Goal: Communication & Community: Ask a question

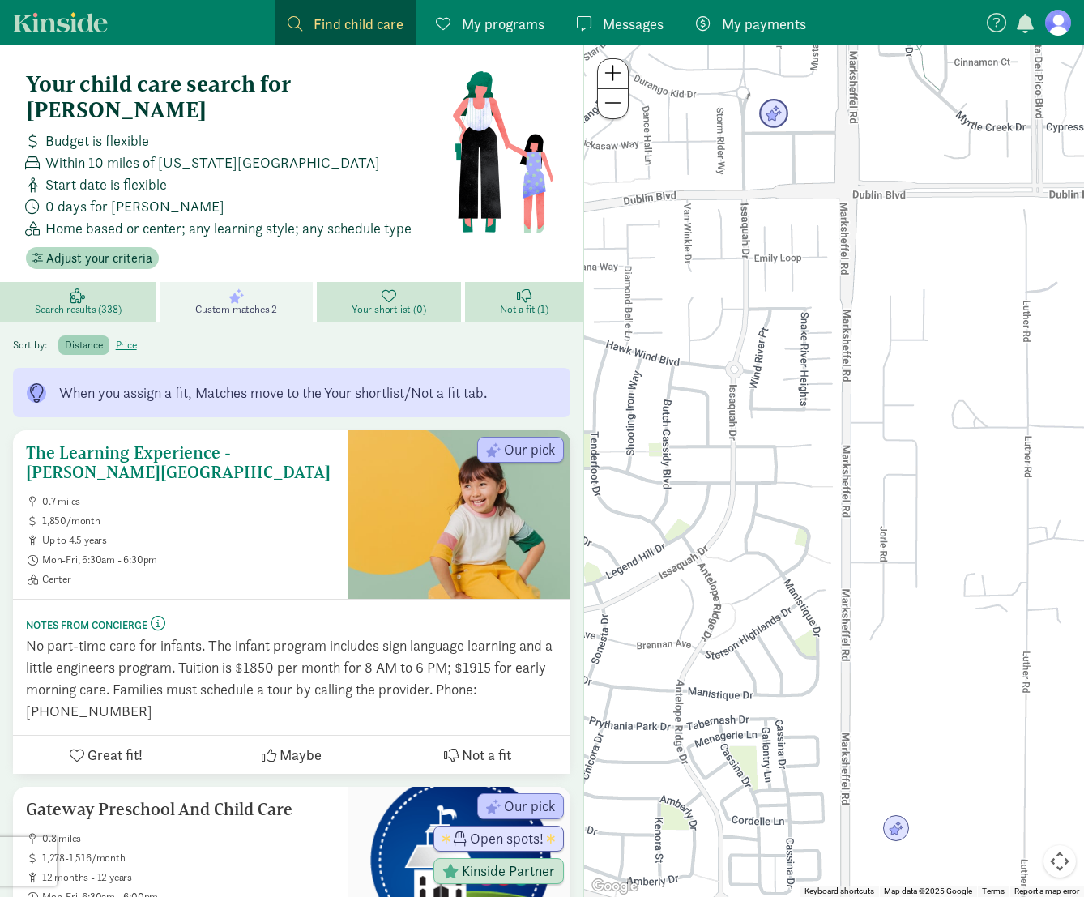
click at [216, 443] on h5 "The Learning Experience - [PERSON_NAME][GEOGRAPHIC_DATA]" at bounding box center [180, 462] width 309 height 39
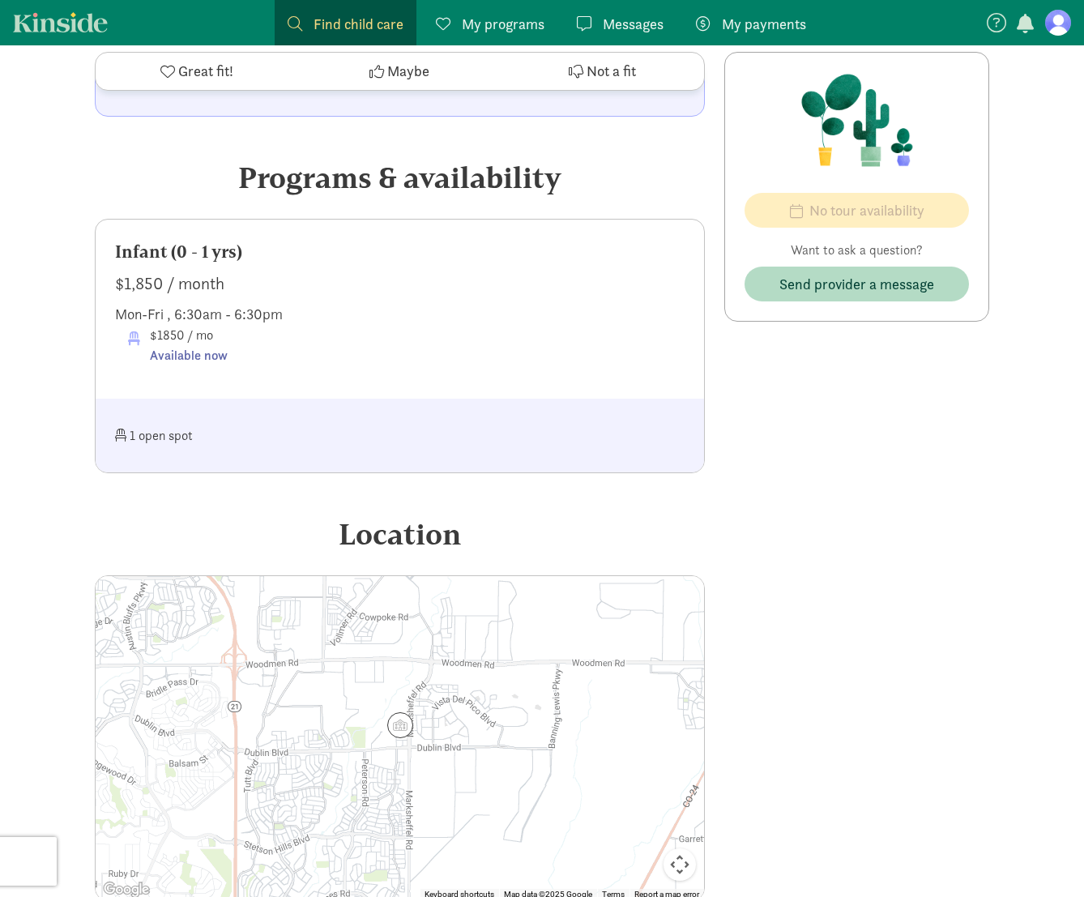
scroll to position [1060, 0]
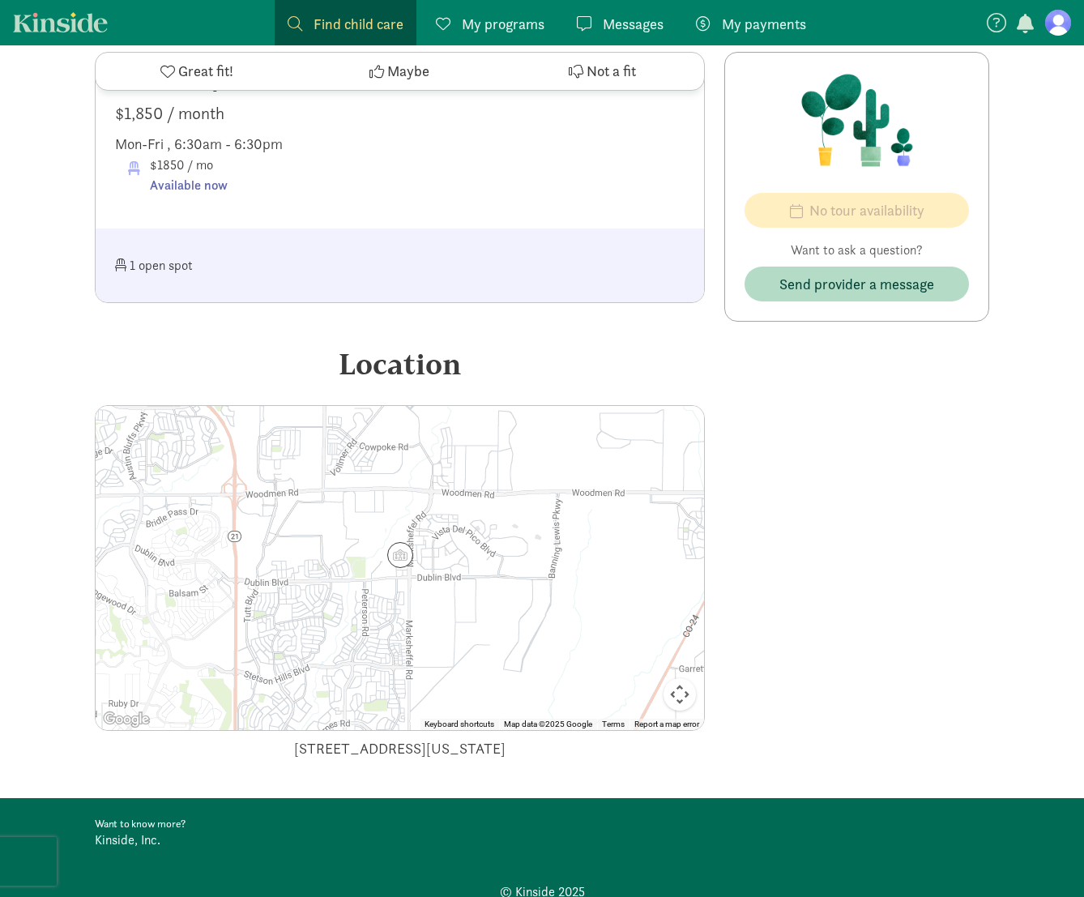
click at [423, 519] on div at bounding box center [400, 568] width 609 height 324
click at [680, 678] on button "Map camera controls" at bounding box center [680, 694] width 32 height 32
click at [645, 597] on button "Zoom in" at bounding box center [639, 613] width 32 height 32
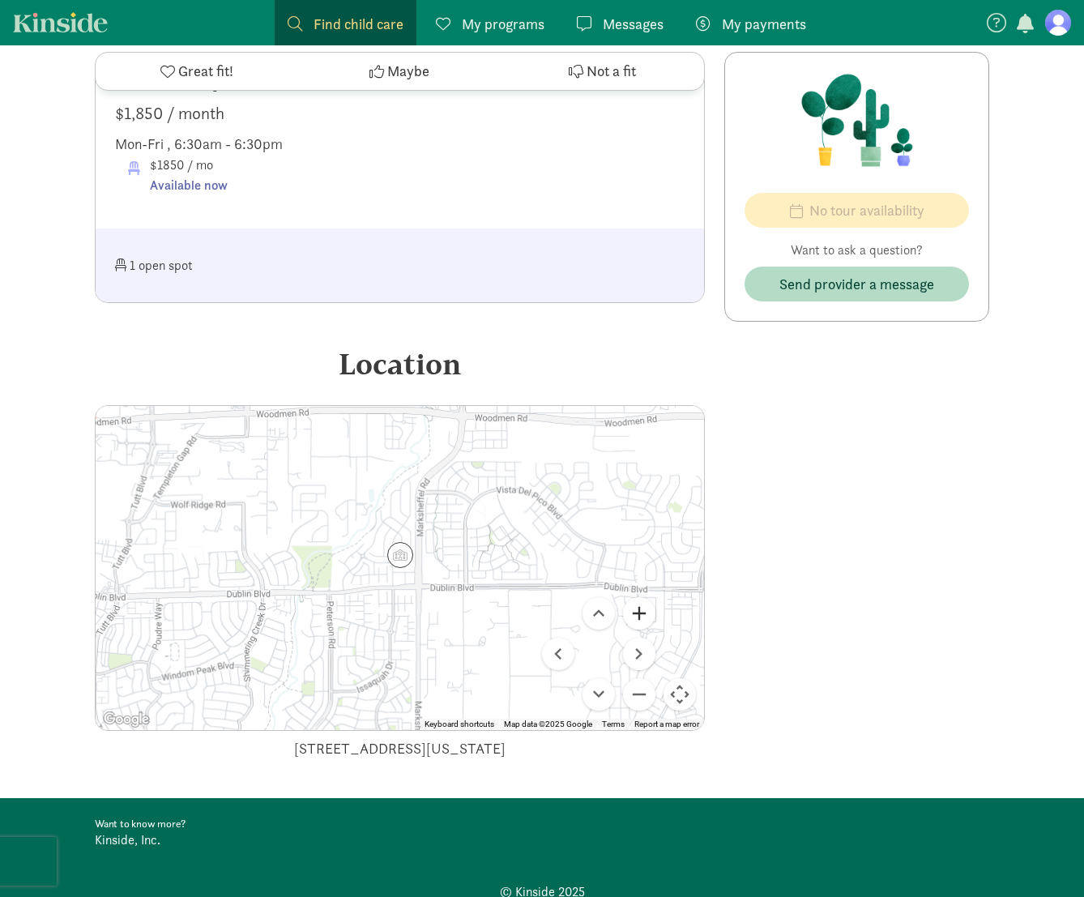
click at [645, 597] on button "Zoom in" at bounding box center [639, 613] width 32 height 32
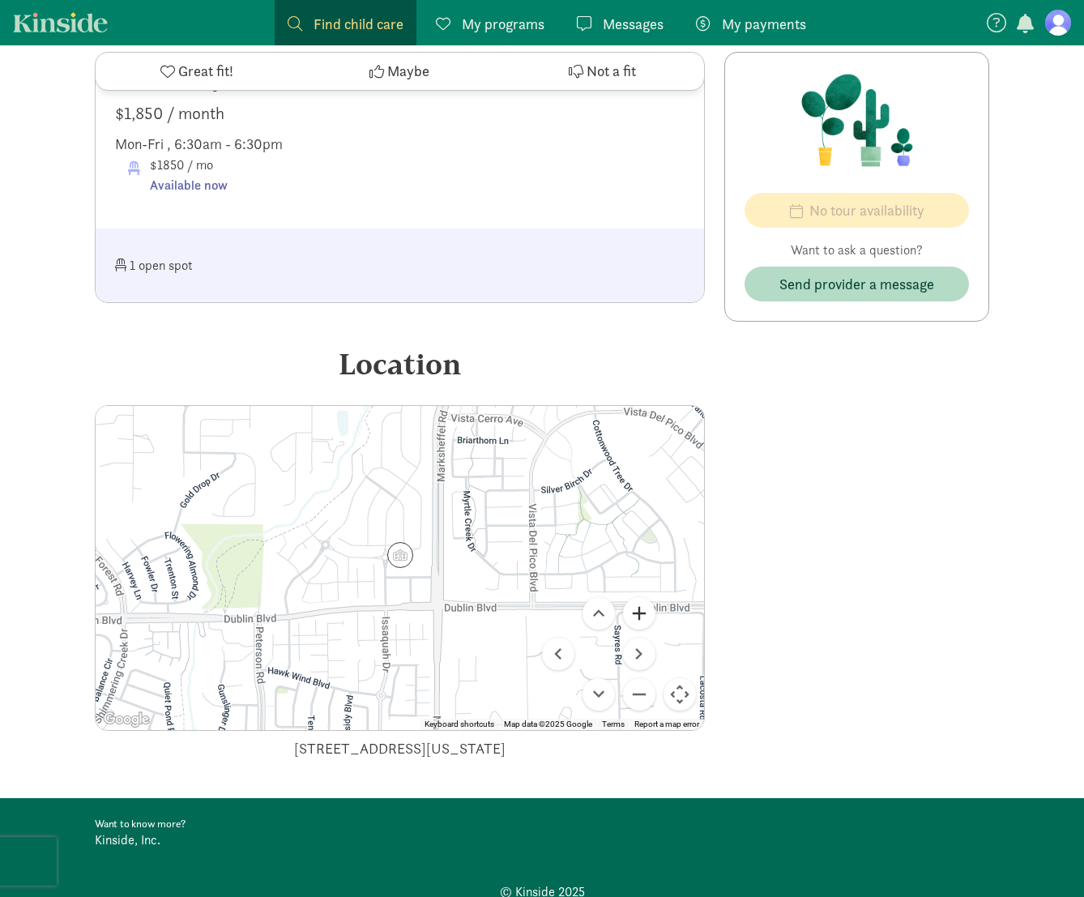
click at [645, 597] on button "Zoom in" at bounding box center [639, 613] width 32 height 32
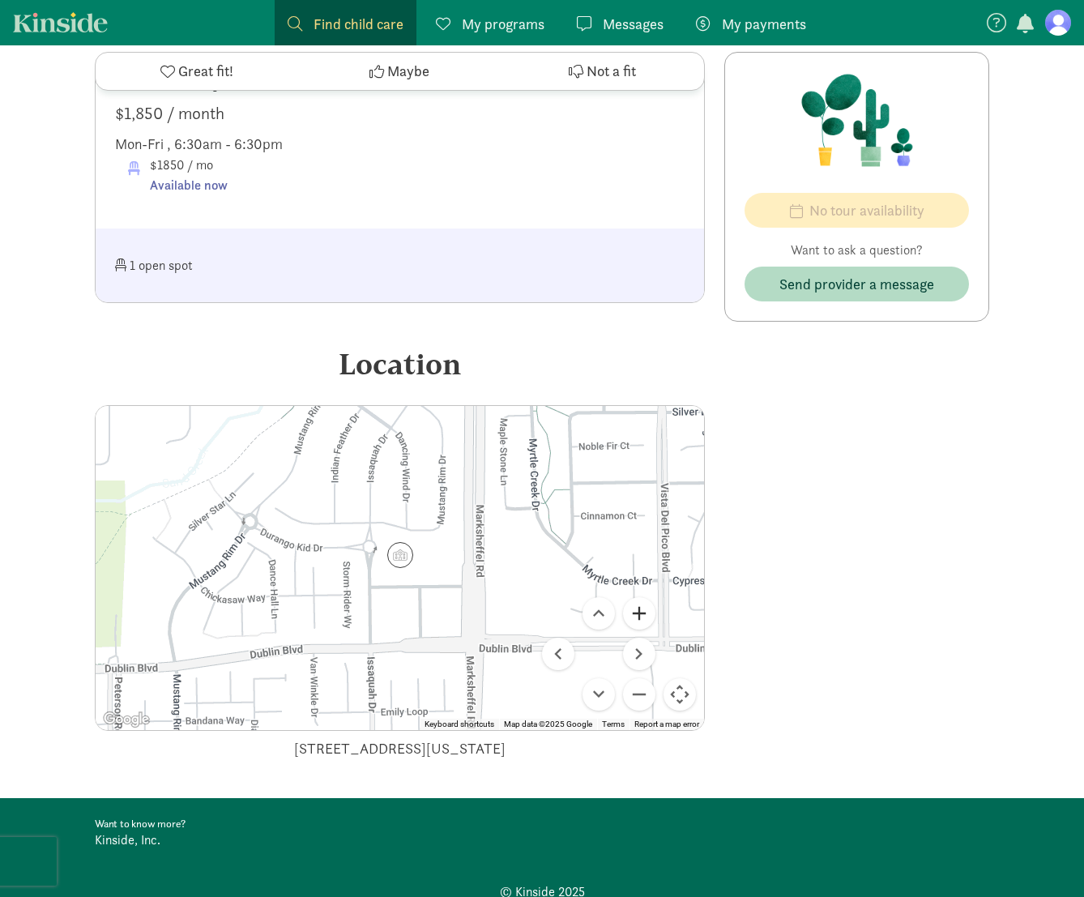
click at [645, 597] on button "Zoom in" at bounding box center [639, 613] width 32 height 32
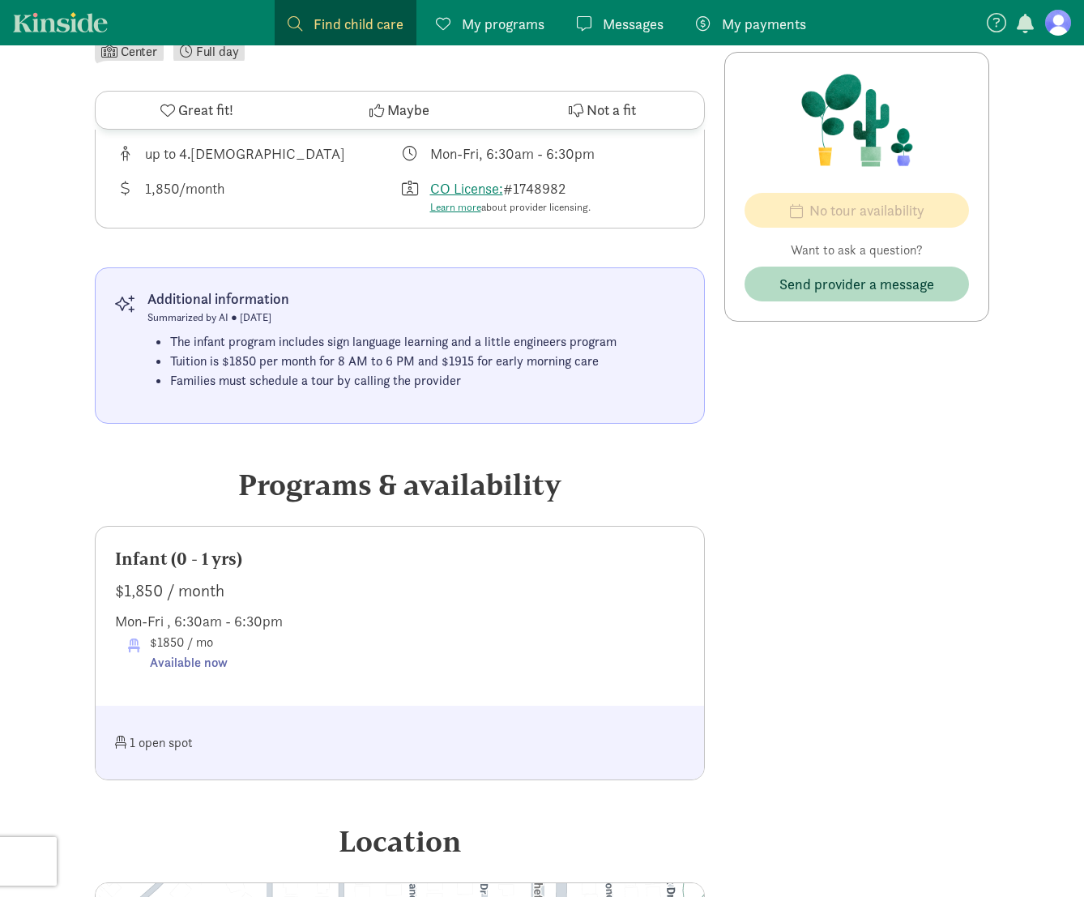
scroll to position [30, 0]
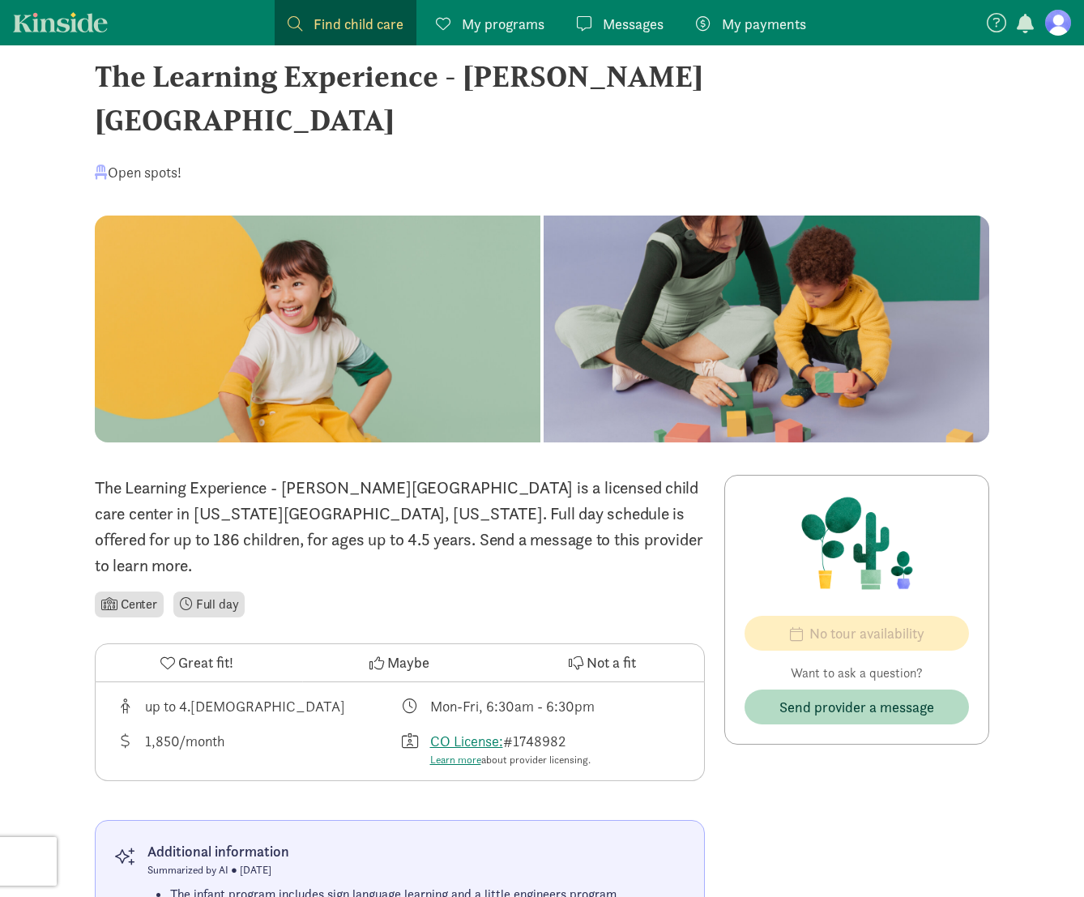
click at [348, 588] on ul "Center Full day" at bounding box center [400, 604] width 610 height 32
click at [386, 498] on p "The Learning Experience - [PERSON_NAME][GEOGRAPHIC_DATA] is a licensed child ca…" at bounding box center [400, 527] width 610 height 104
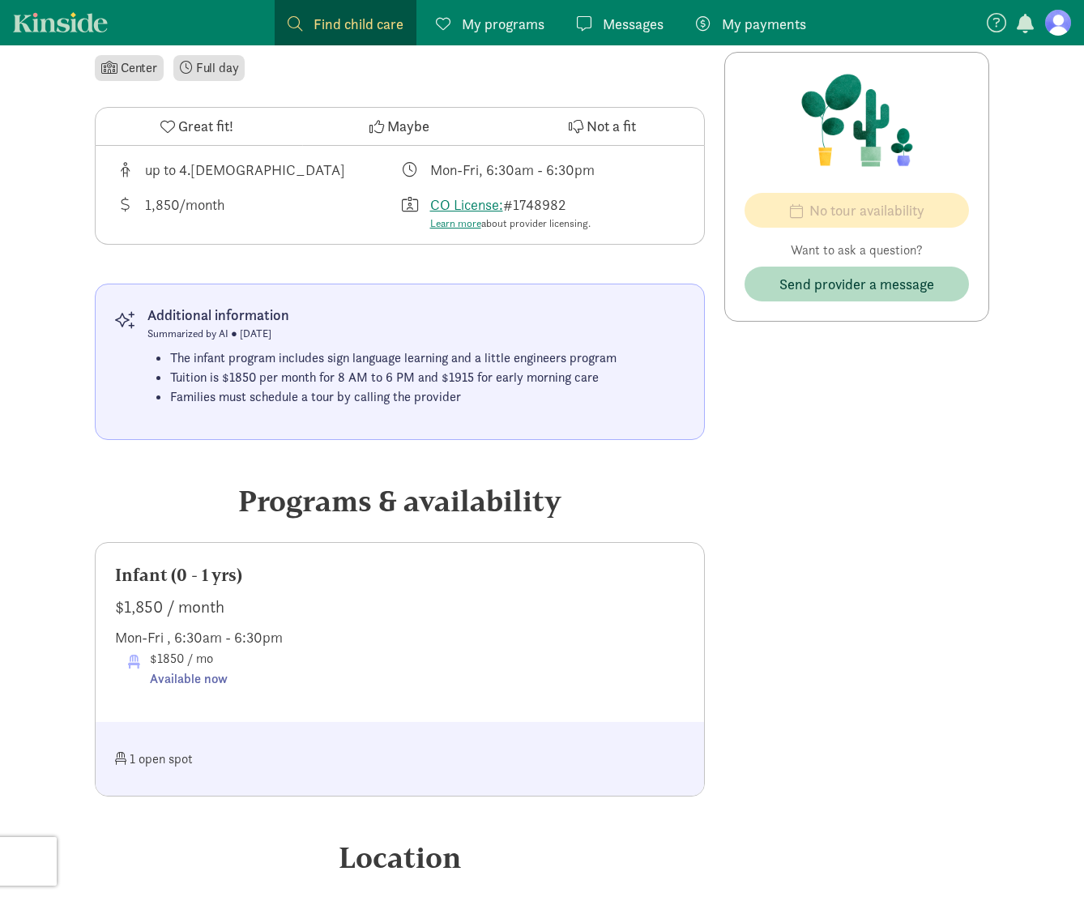
scroll to position [0, 0]
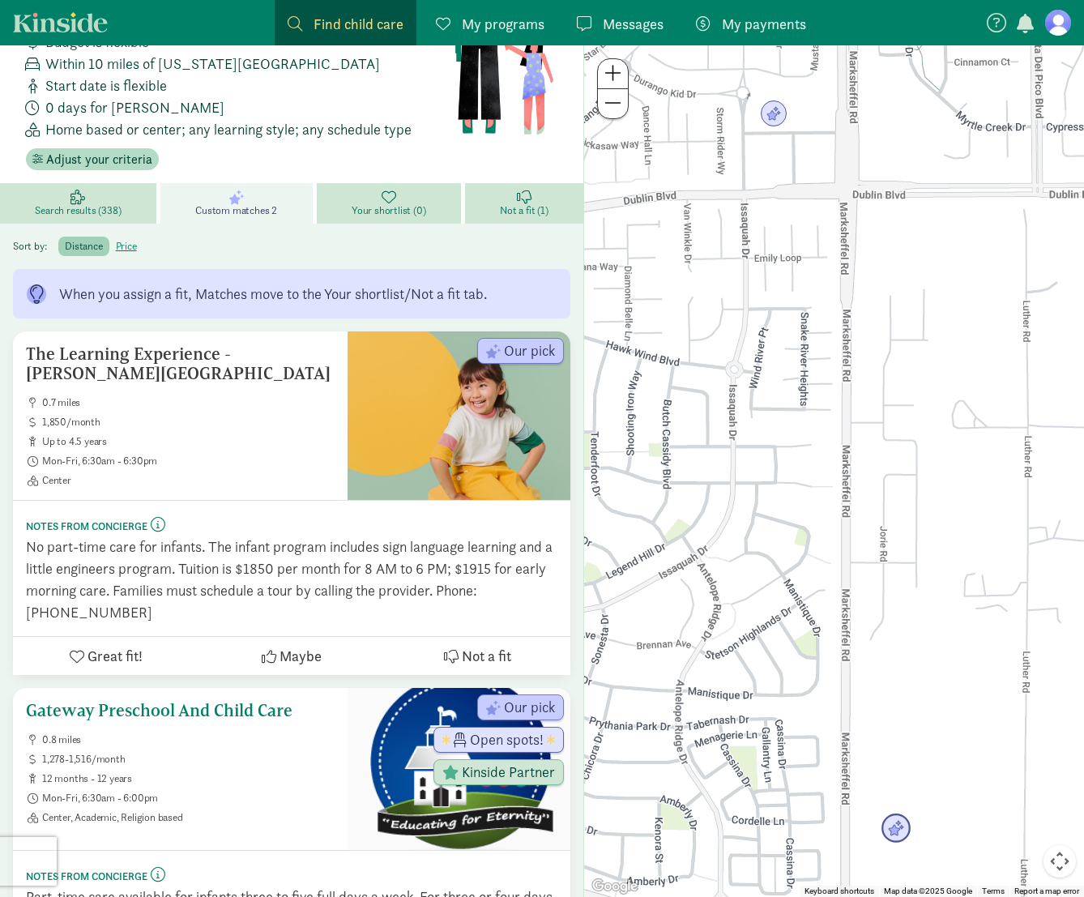
scroll to position [192, 0]
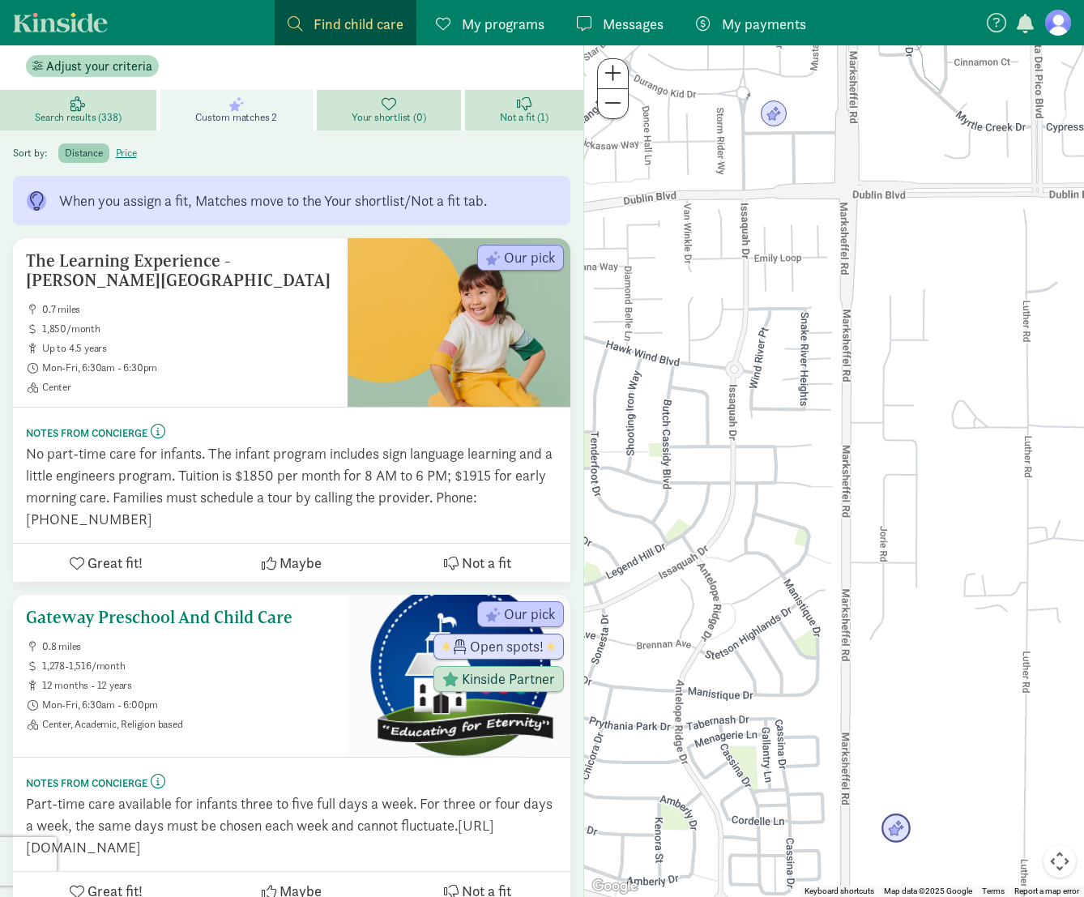
click at [258, 686] on ul "0.8 miles 1,278-1,516/month 12 months - 12 years Mon-Fri, 6:30am - 6:00pm Cente…" at bounding box center [180, 685] width 309 height 91
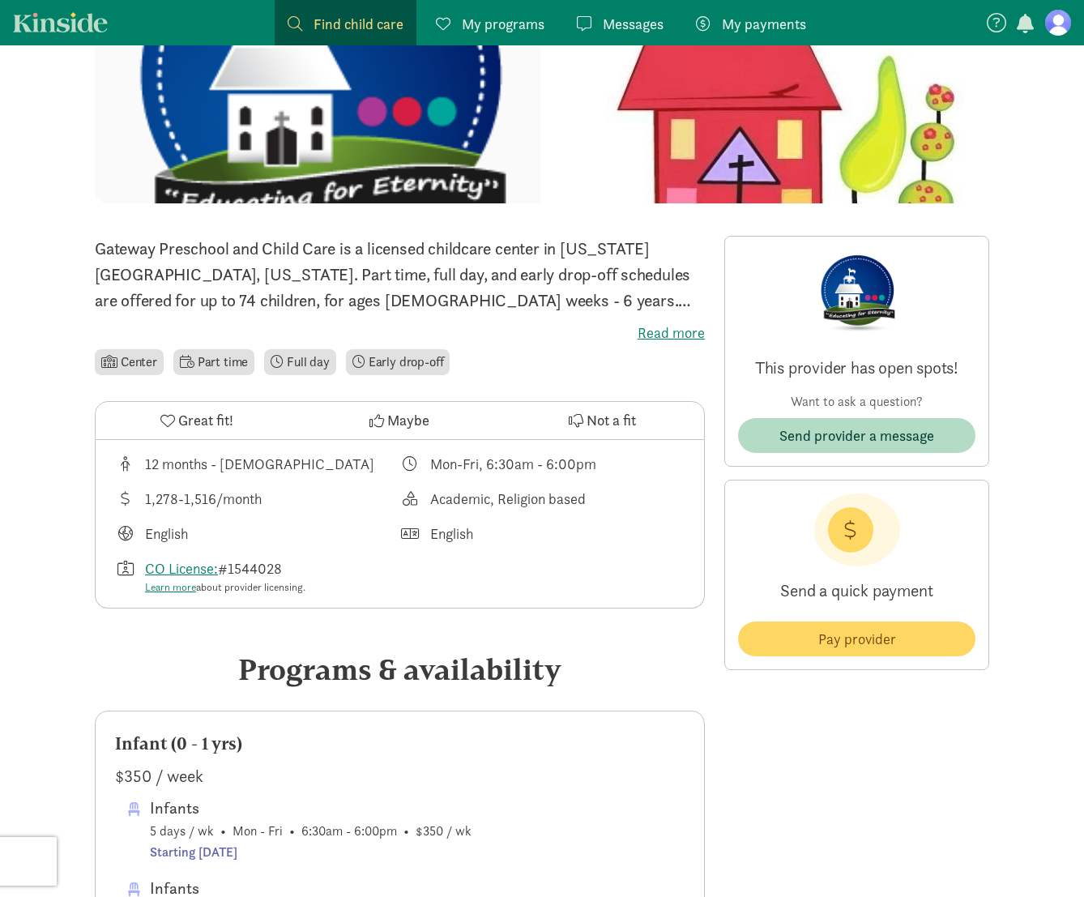
scroll to position [105, 0]
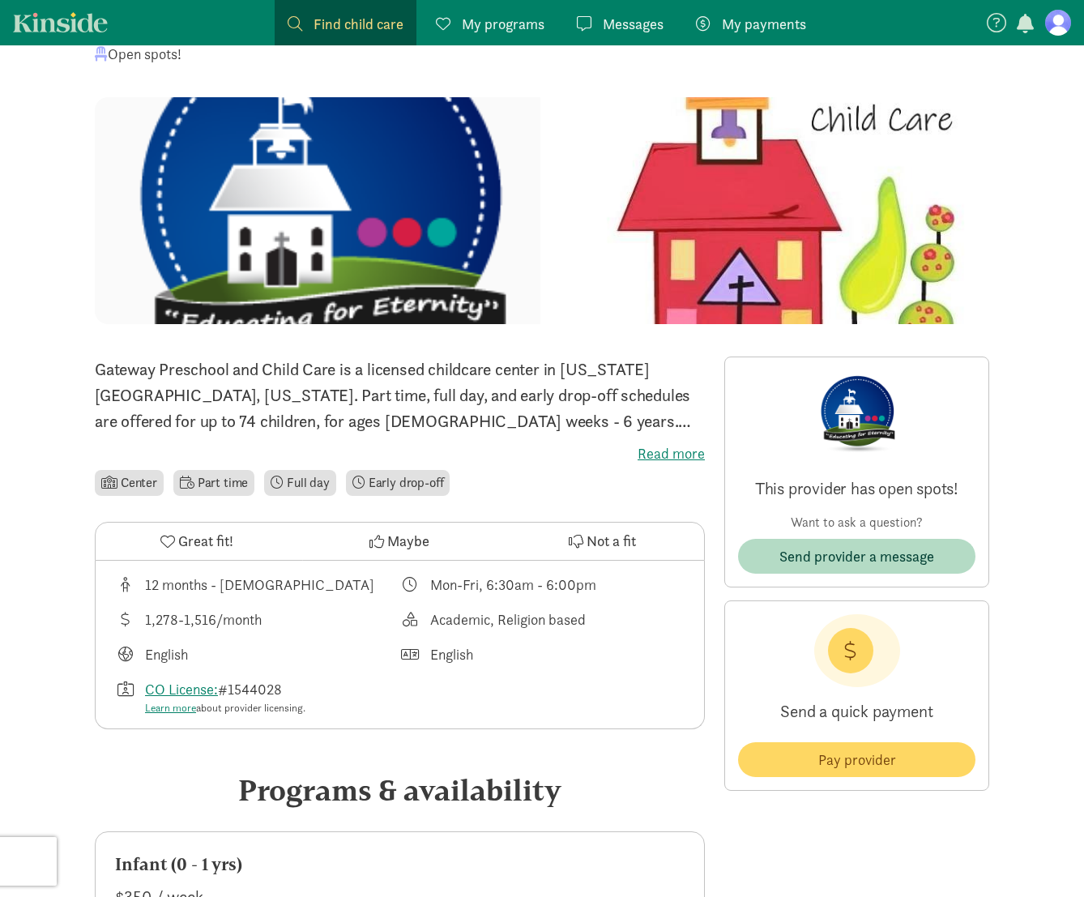
click at [691, 453] on label "Read more" at bounding box center [400, 453] width 610 height 19
click at [0, 0] on input "Read more" at bounding box center [0, 0] width 0 height 0
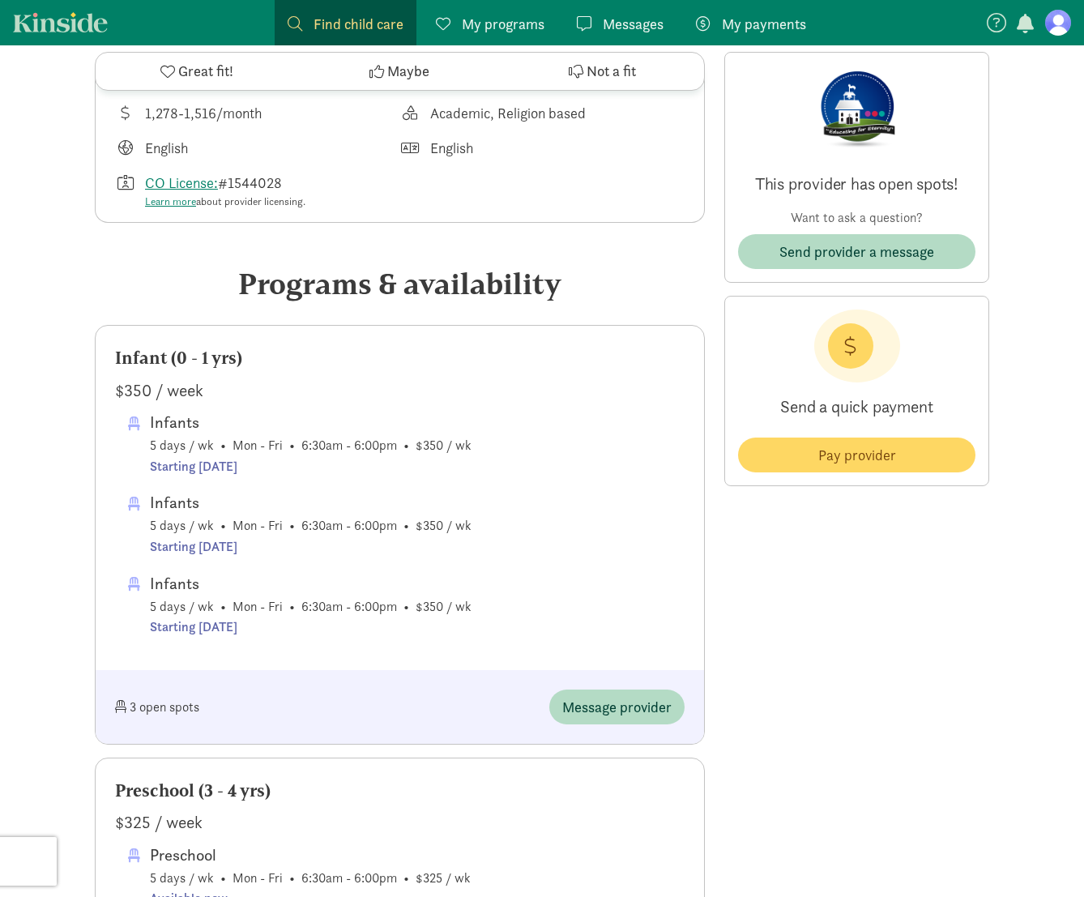
scroll to position [876, 0]
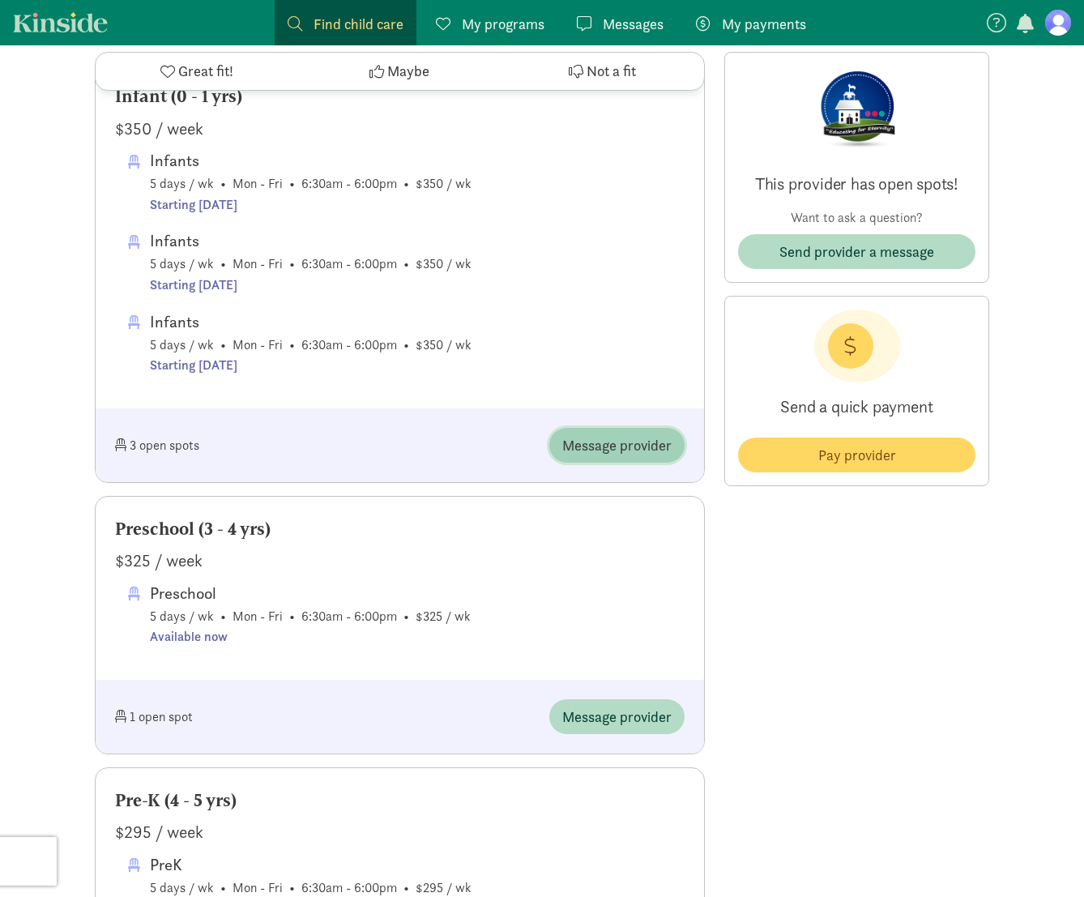
click at [596, 434] on span "Message provider" at bounding box center [616, 445] width 109 height 22
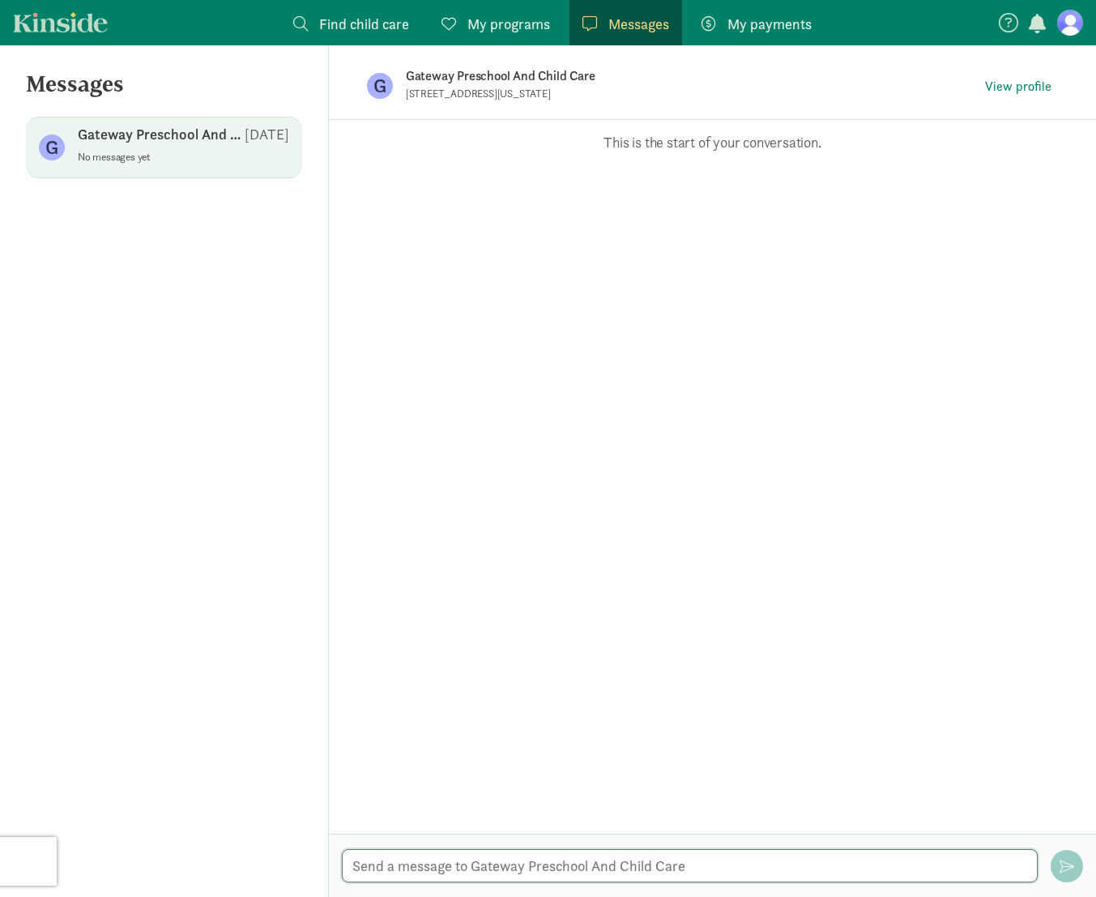
click at [490, 882] on textarea at bounding box center [690, 865] width 696 height 33
click at [799, 866] on textarea "Hi there! Do you do part-time? Looking for 3 days a week from 10am till 4pm" at bounding box center [690, 865] width 696 height 33
type textarea "Hi there! Do you do part-time? Looking for 3 days a week from 10am till 3pm"
click at [1072, 861] on span "button" at bounding box center [1067, 866] width 15 height 15
